Goal: Find specific page/section: Find specific page/section

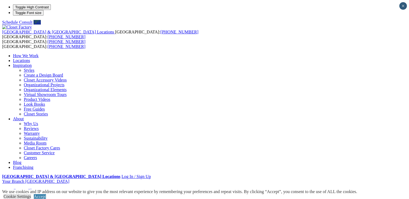
click at [30, 58] on link "Locations" at bounding box center [21, 60] width 17 height 5
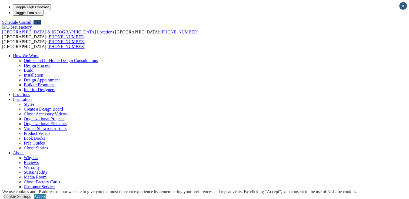
type input "*****"
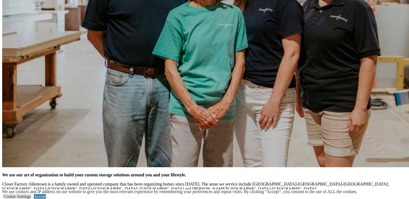
scroll to position [1075, 0]
